Goal: Entertainment & Leisure: Browse casually

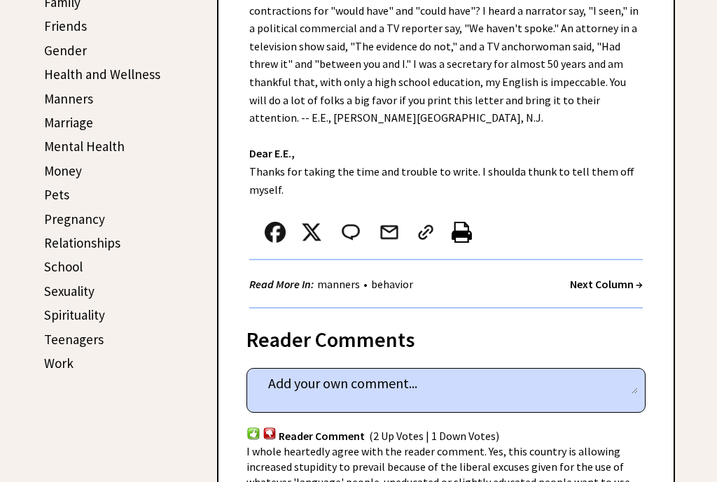
scroll to position [329, 0]
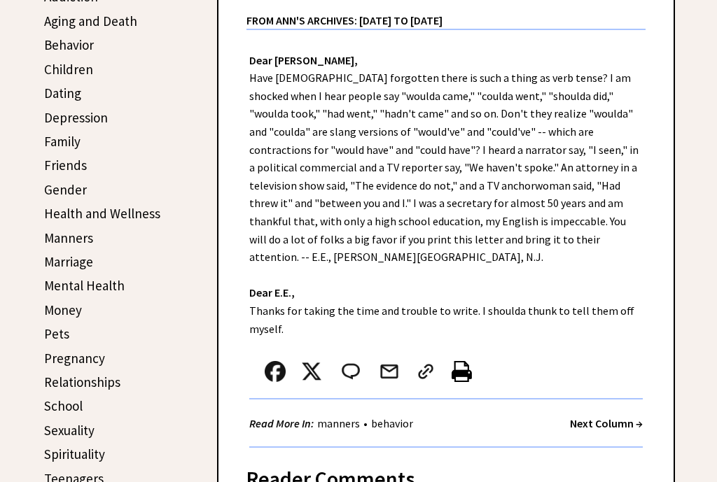
click at [614, 416] on strong "Next Column →" at bounding box center [606, 423] width 73 height 14
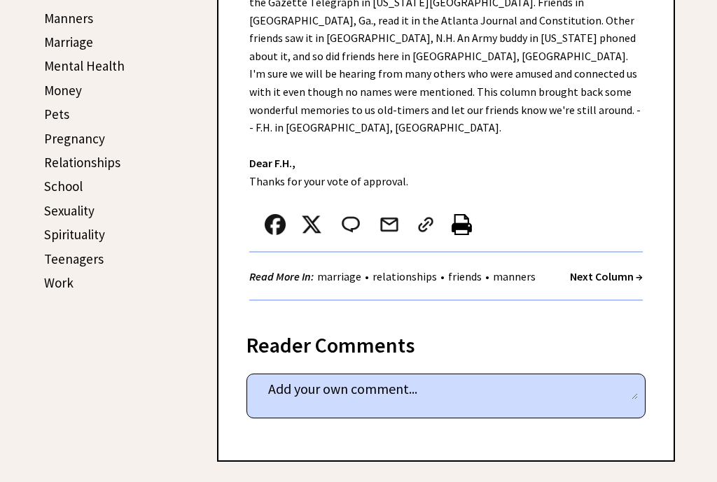
scroll to position [549, 0]
click at [615, 269] on strong "Next Column →" at bounding box center [606, 276] width 73 height 14
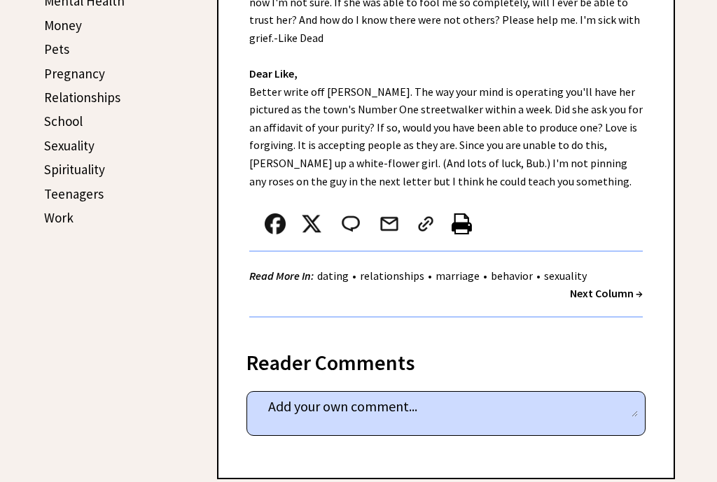
scroll to position [614, 0]
click at [613, 286] on strong "Next Column →" at bounding box center [606, 293] width 73 height 14
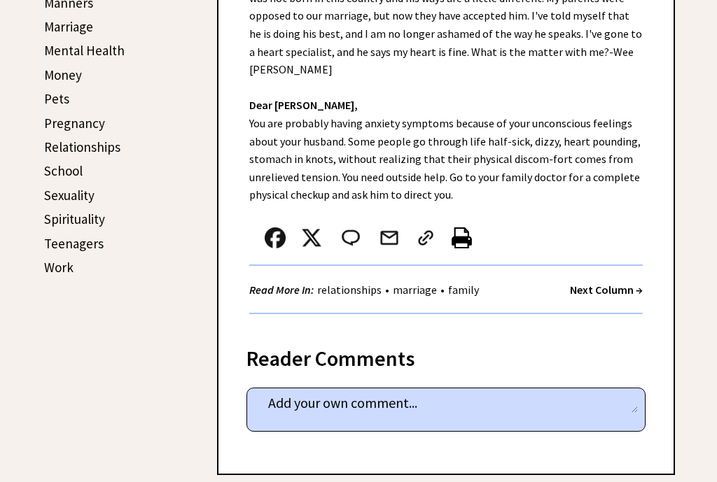
scroll to position [563, 0]
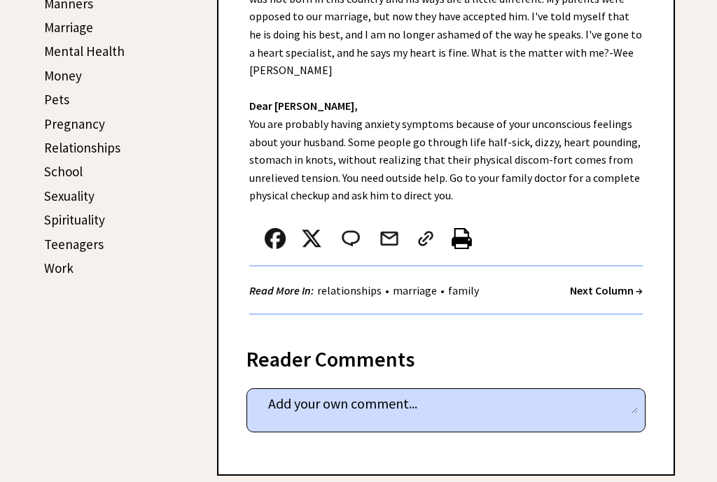
click at [607, 283] on strong "Next Column →" at bounding box center [606, 290] width 73 height 14
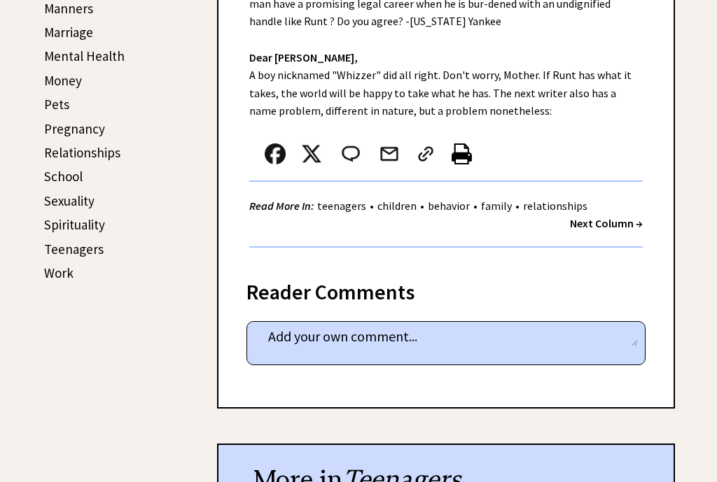
scroll to position [559, 0]
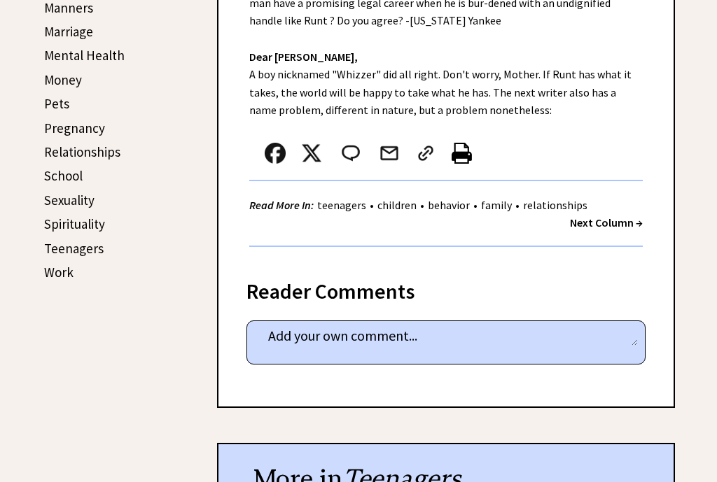
click at [617, 223] on strong "Next Column →" at bounding box center [606, 223] width 73 height 14
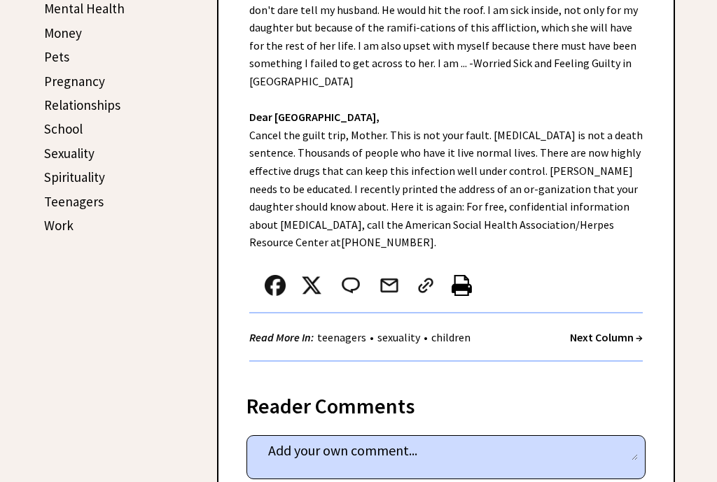
scroll to position [614, 0]
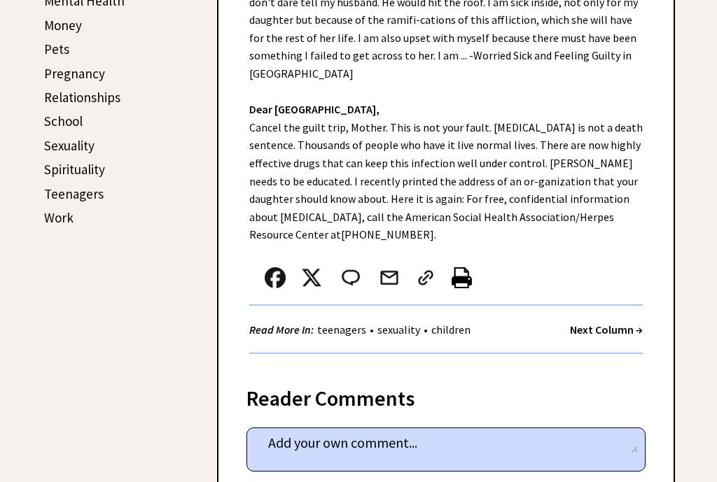
click at [611, 323] on strong "Next Column →" at bounding box center [606, 330] width 73 height 14
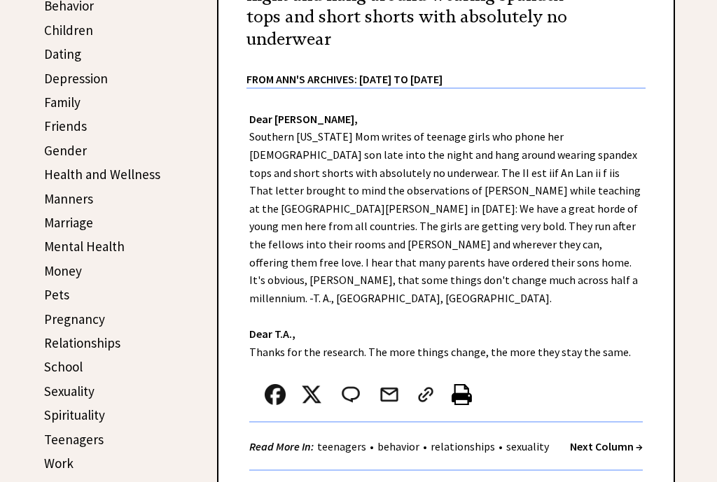
scroll to position [368, 0]
click at [607, 439] on strong "Next Column →" at bounding box center [606, 446] width 73 height 14
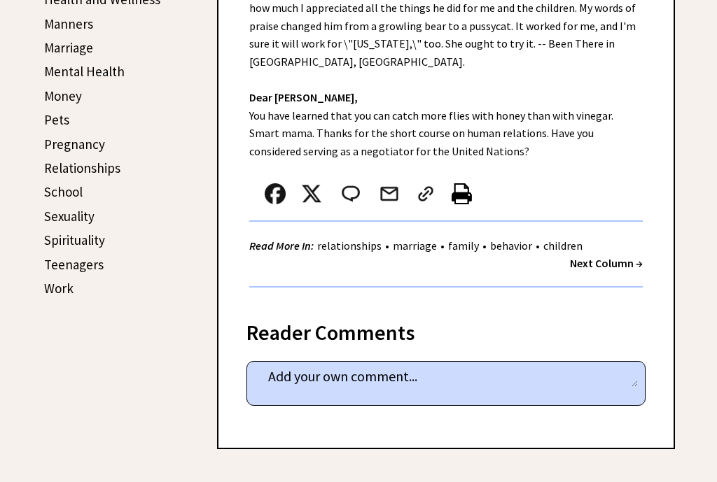
scroll to position [544, 0]
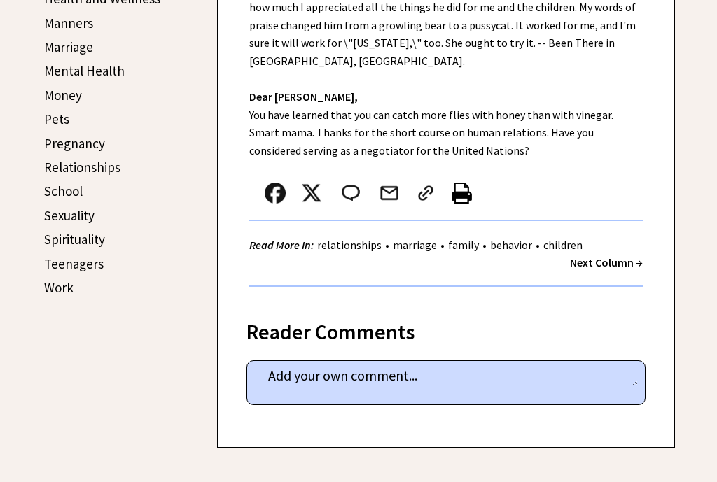
click at [610, 255] on strong "Next Column →" at bounding box center [606, 262] width 73 height 14
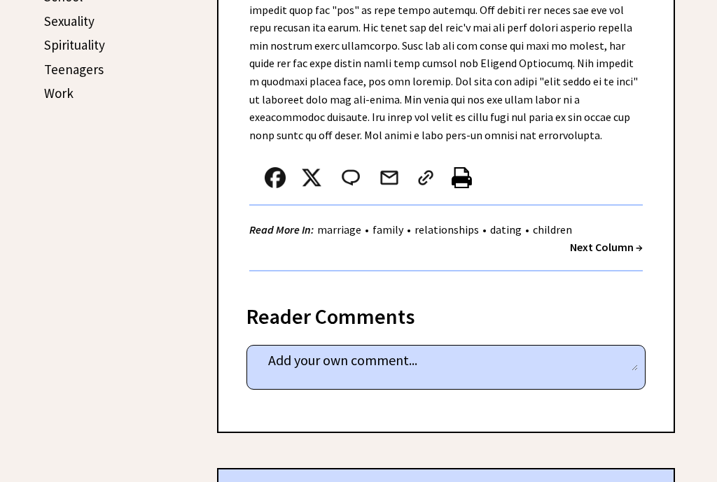
scroll to position [752, 0]
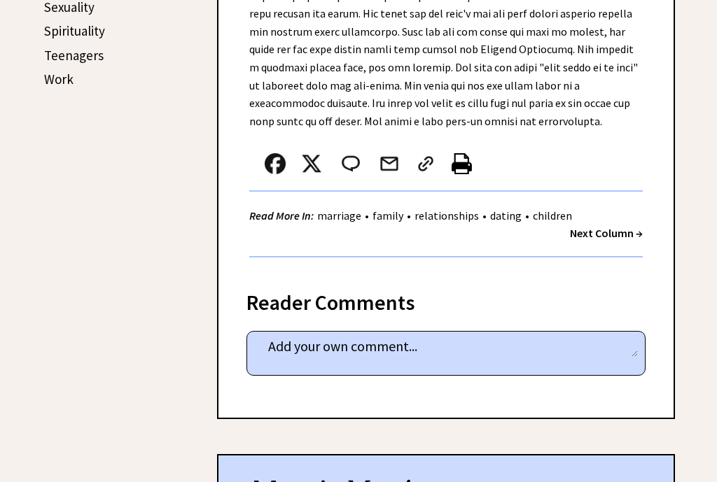
click at [613, 226] on strong "Next Column →" at bounding box center [606, 233] width 73 height 14
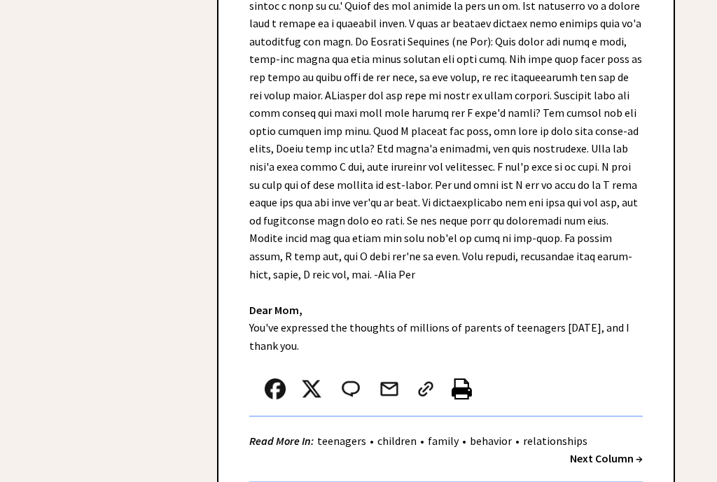
scroll to position [1890, 0]
